Goal: Find specific page/section

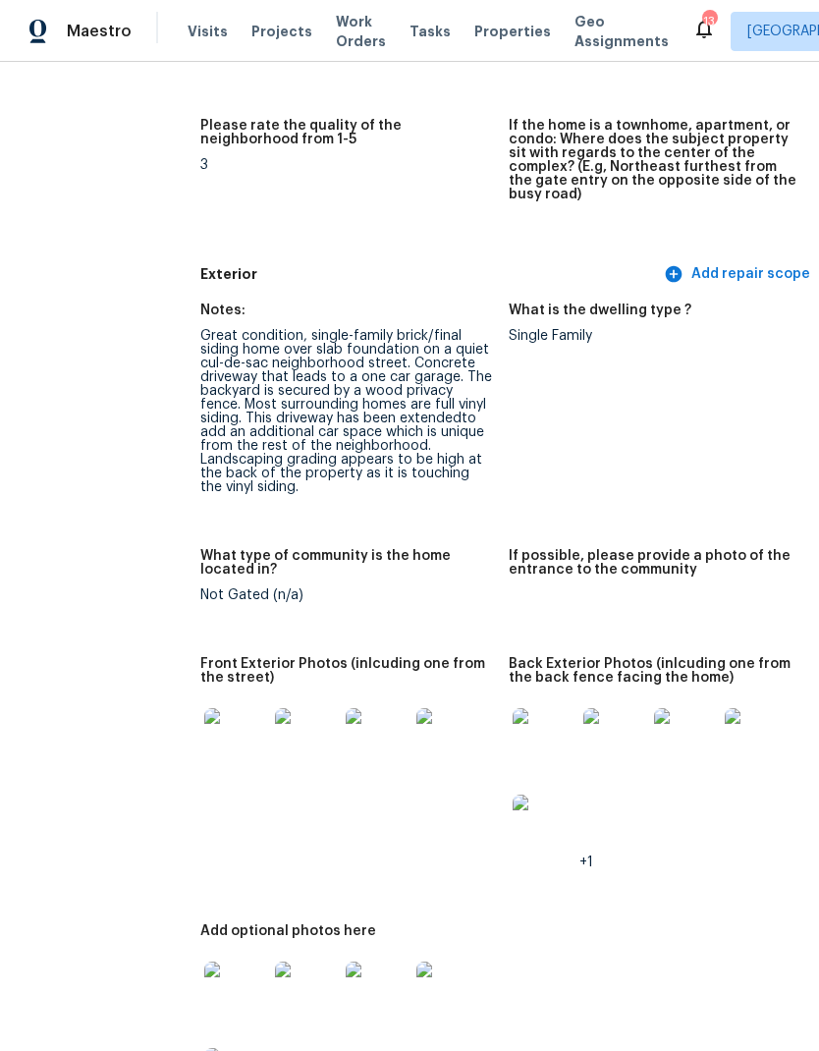
scroll to position [306, 46]
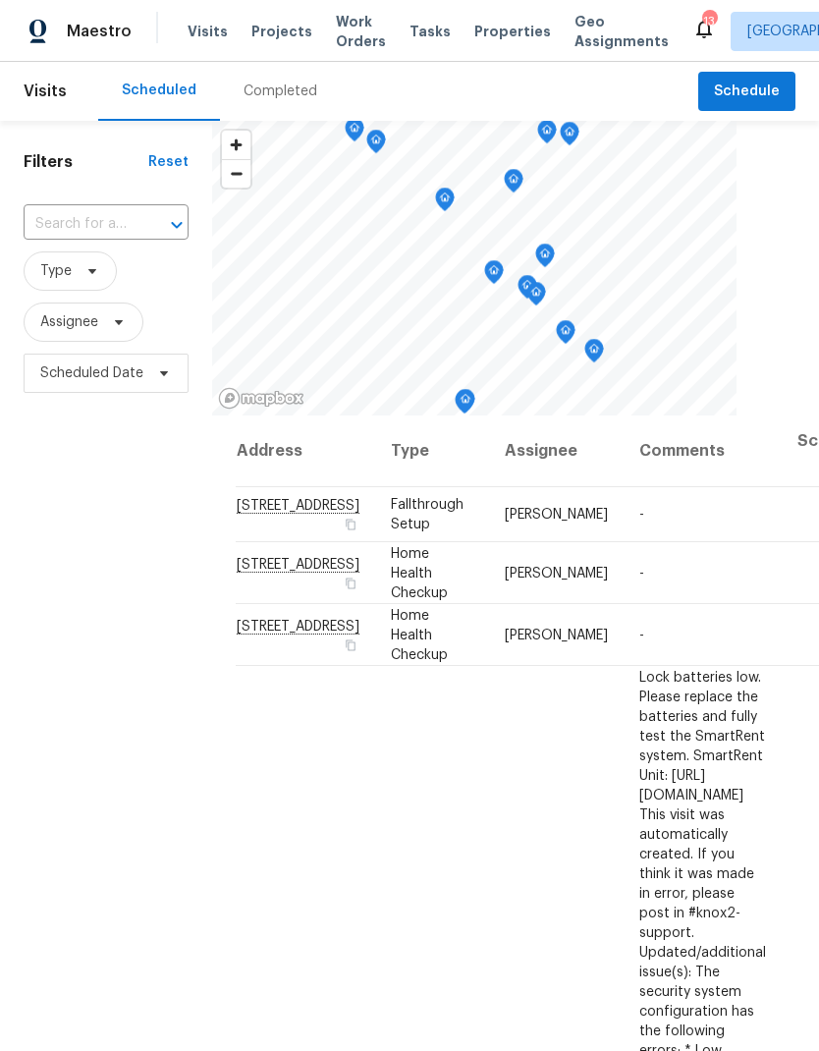
click at [114, 240] on input "text" at bounding box center [79, 224] width 110 height 30
type input "844 c"
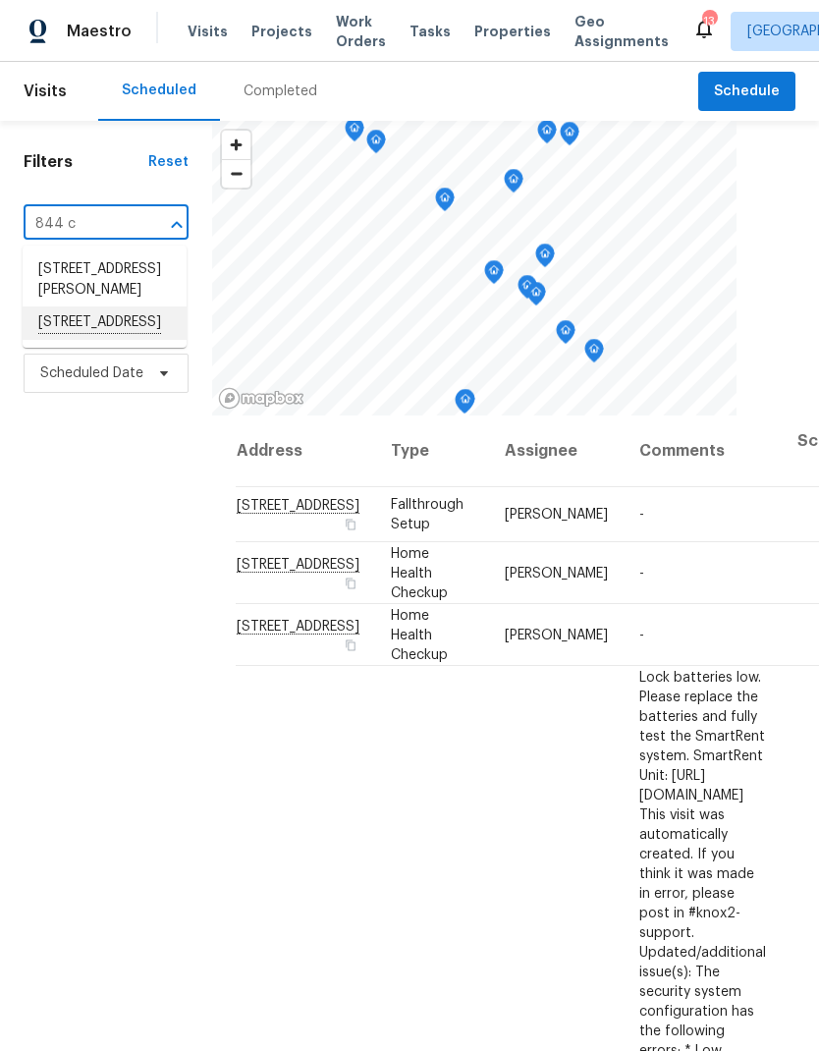
click at [60, 340] on li "844 College St, Portland, TN 37148" at bounding box center [105, 322] width 164 height 33
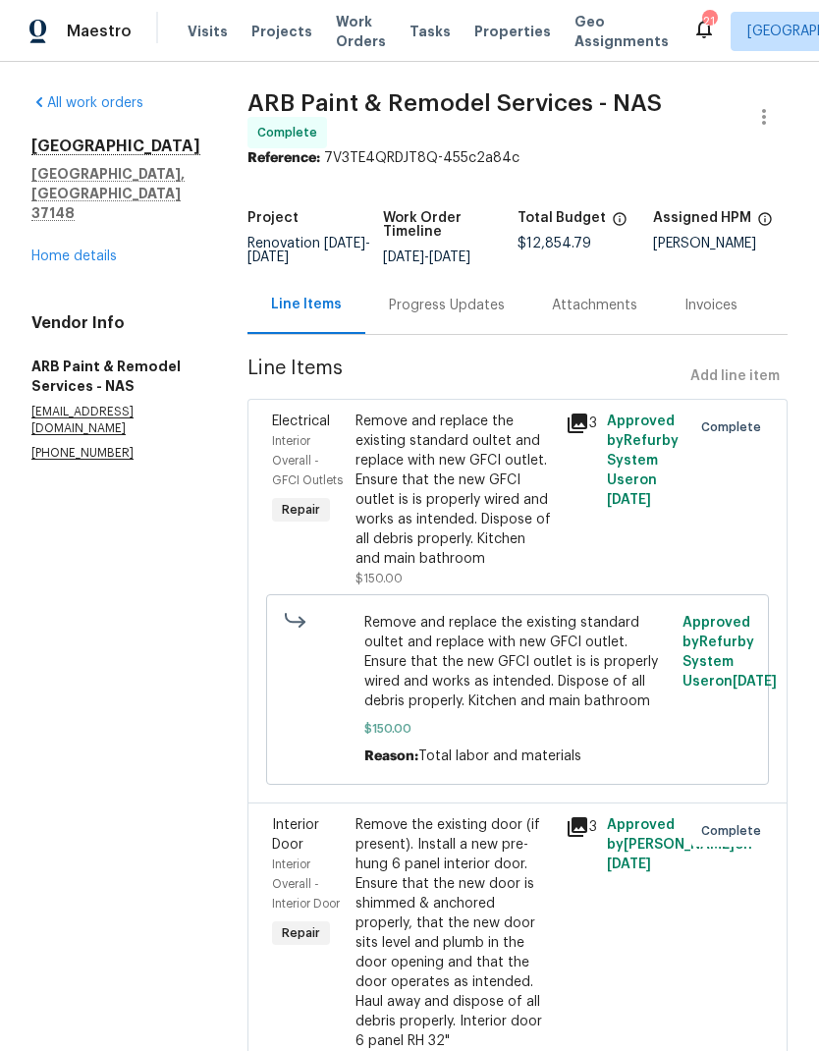
click at [90, 249] on link "Home details" at bounding box center [73, 256] width 85 height 14
